Goal: Transaction & Acquisition: Download file/media

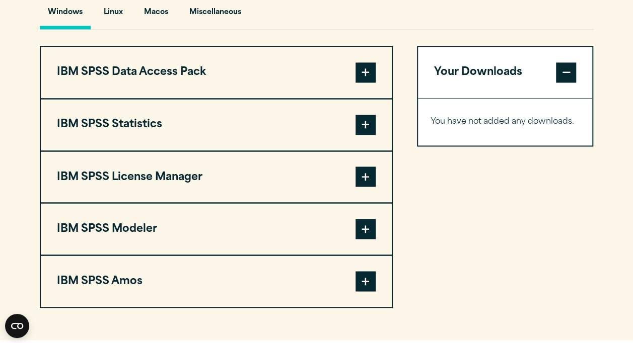
scroll to position [755, 0]
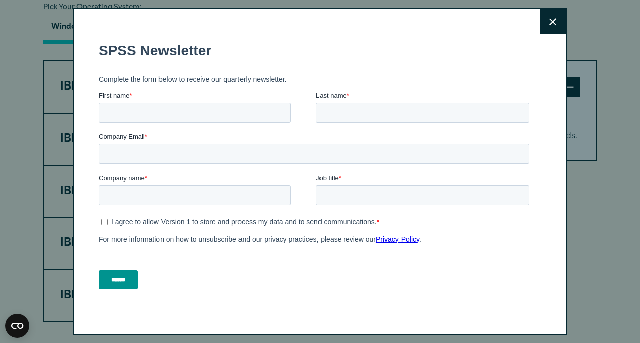
click at [546, 31] on button "Close" at bounding box center [553, 21] width 25 height 25
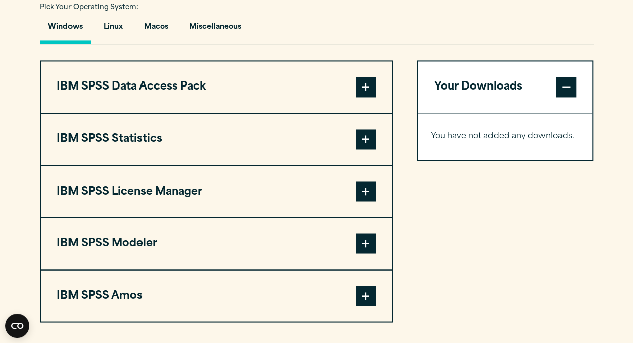
click at [364, 140] on span at bounding box center [365, 139] width 20 height 20
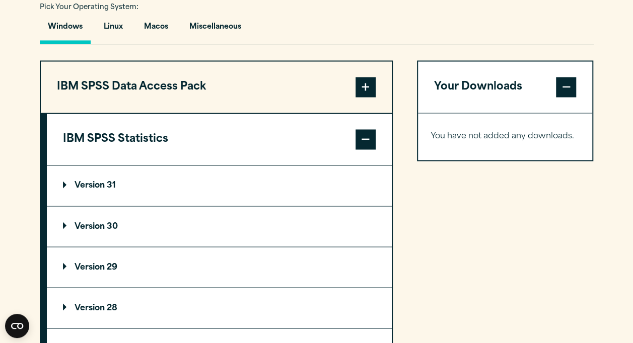
click at [151, 225] on summary "Version 30" at bounding box center [219, 226] width 345 height 40
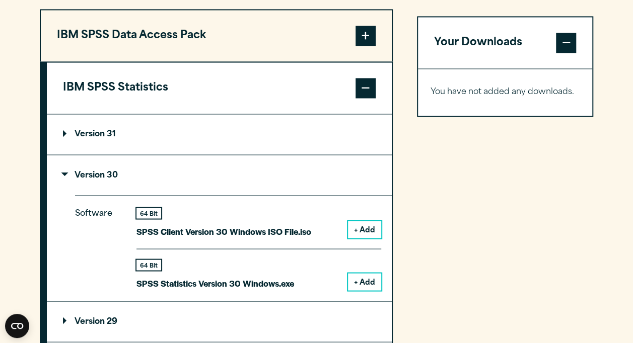
scroll to position [856, 0]
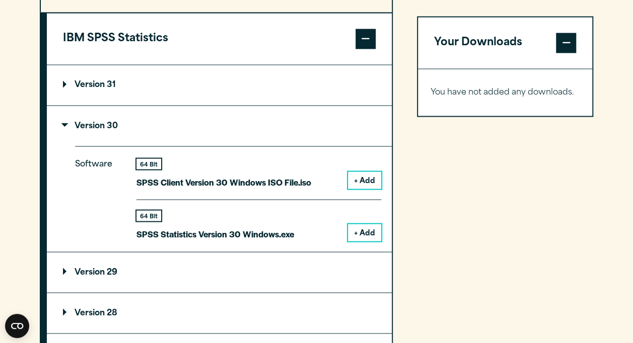
click at [357, 229] on button "+ Add" at bounding box center [364, 232] width 33 height 17
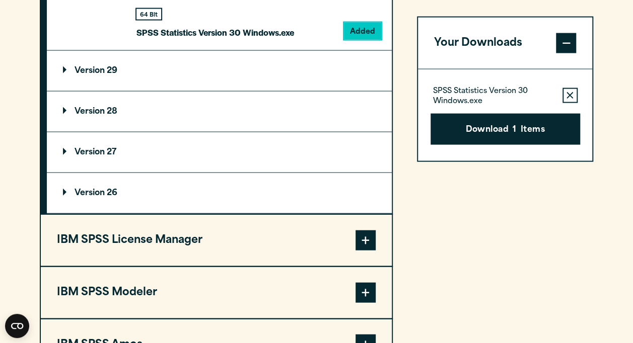
scroll to position [1158, 0]
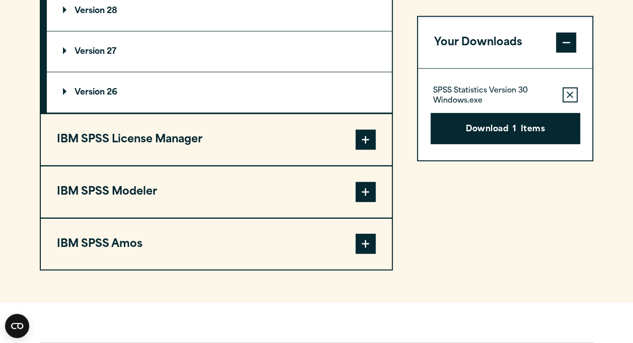
click at [282, 240] on button "IBM SPSS Amos" at bounding box center [216, 244] width 351 height 51
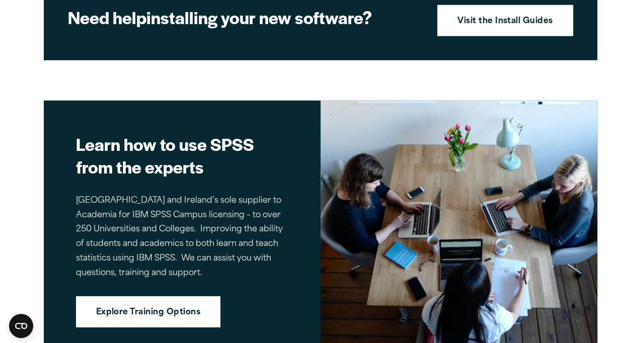
scroll to position [1414, 0]
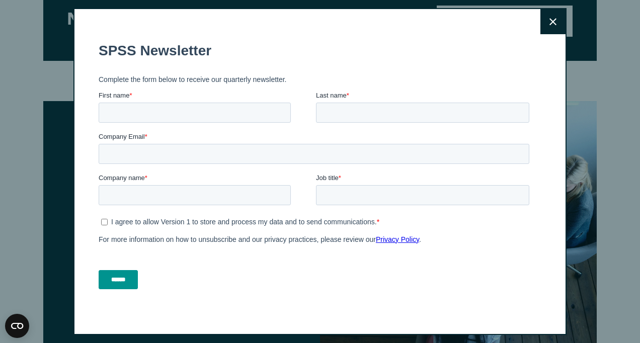
click at [541, 27] on button "Close" at bounding box center [553, 21] width 25 height 25
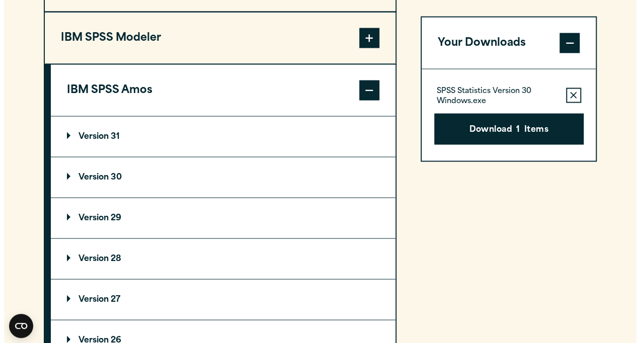
scroll to position [961, 0]
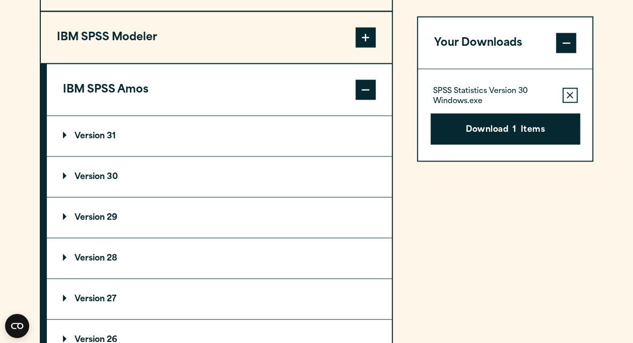
click at [111, 174] on p "Version 30" at bounding box center [90, 177] width 55 height 8
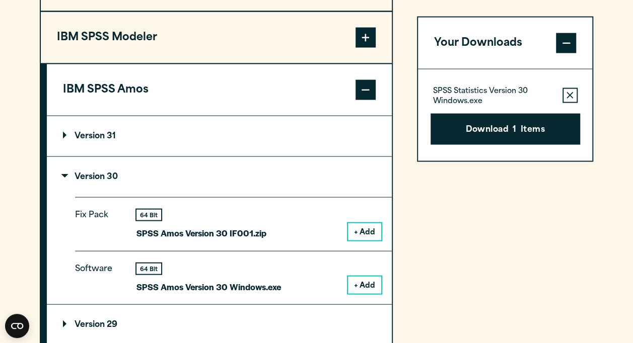
click at [366, 285] on button "+ Add" at bounding box center [364, 285] width 33 height 17
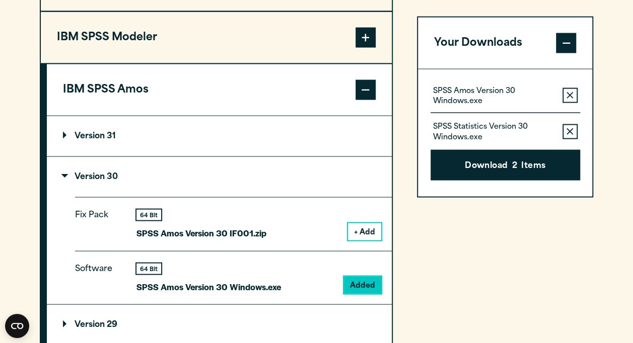
click at [505, 165] on button "Download 2 Items" at bounding box center [505, 165] width 150 height 31
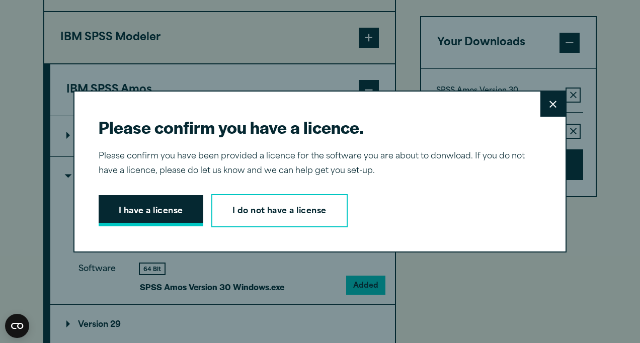
click at [176, 213] on button "I have a license" at bounding box center [151, 210] width 105 height 31
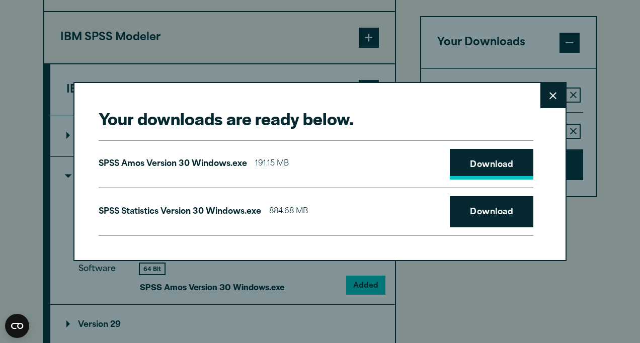
click at [472, 164] on link "Download" at bounding box center [492, 164] width 84 height 31
click at [479, 211] on link "Download" at bounding box center [492, 211] width 84 height 31
